Goal: Navigation & Orientation: Go to known website

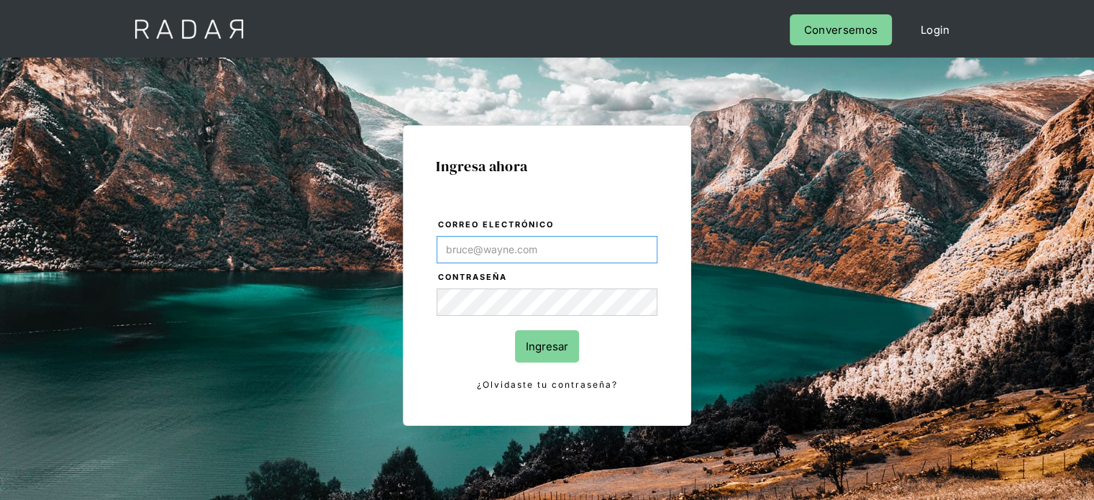
type input "[EMAIL_ADDRESS][PERSON_NAME][DOMAIN_NAME]"
click at [560, 344] on input "Ingresar" at bounding box center [547, 346] width 64 height 32
